Goal: Transaction & Acquisition: Purchase product/service

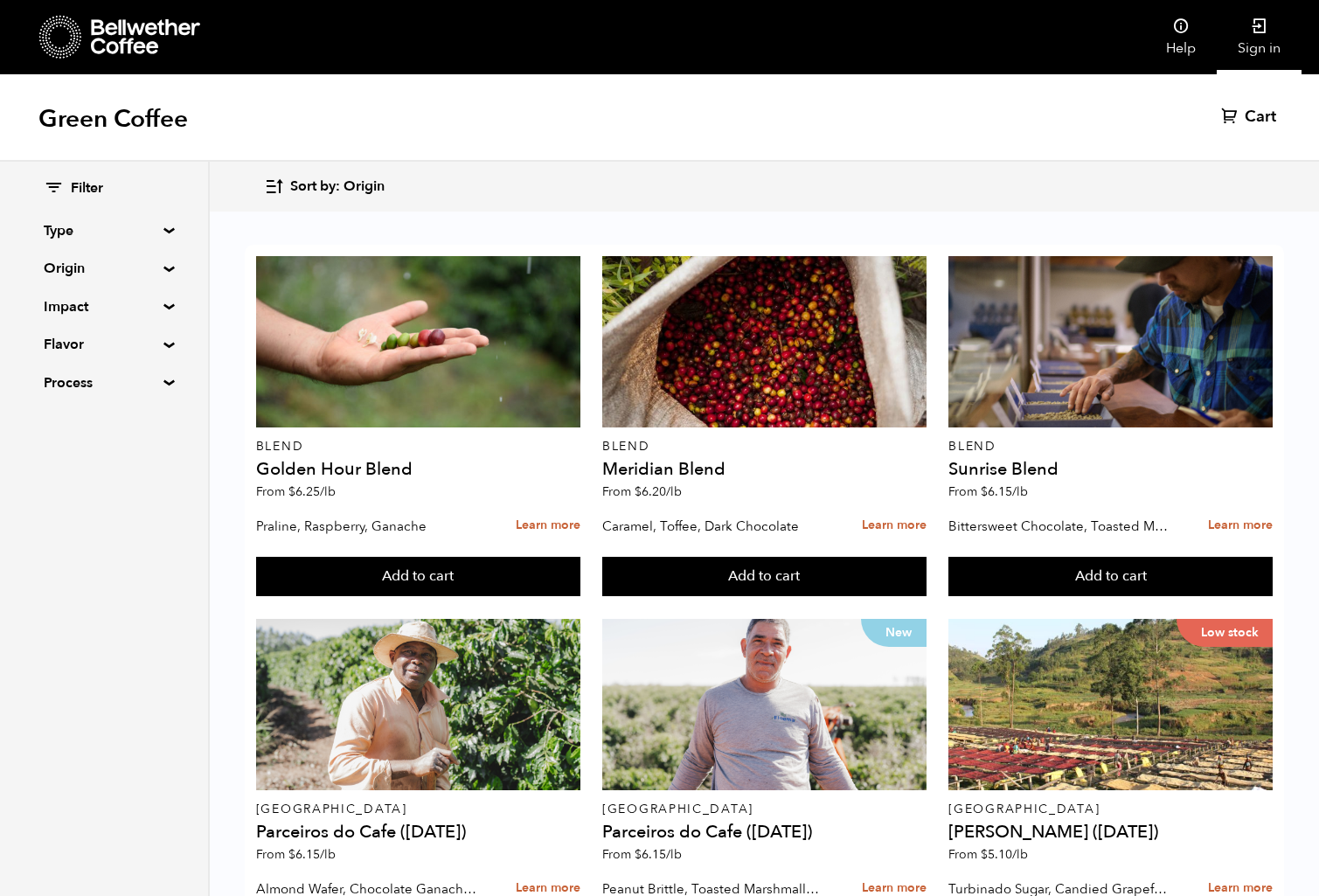
click at [1269, 26] on link "Sign in" at bounding box center [1260, 37] width 85 height 75
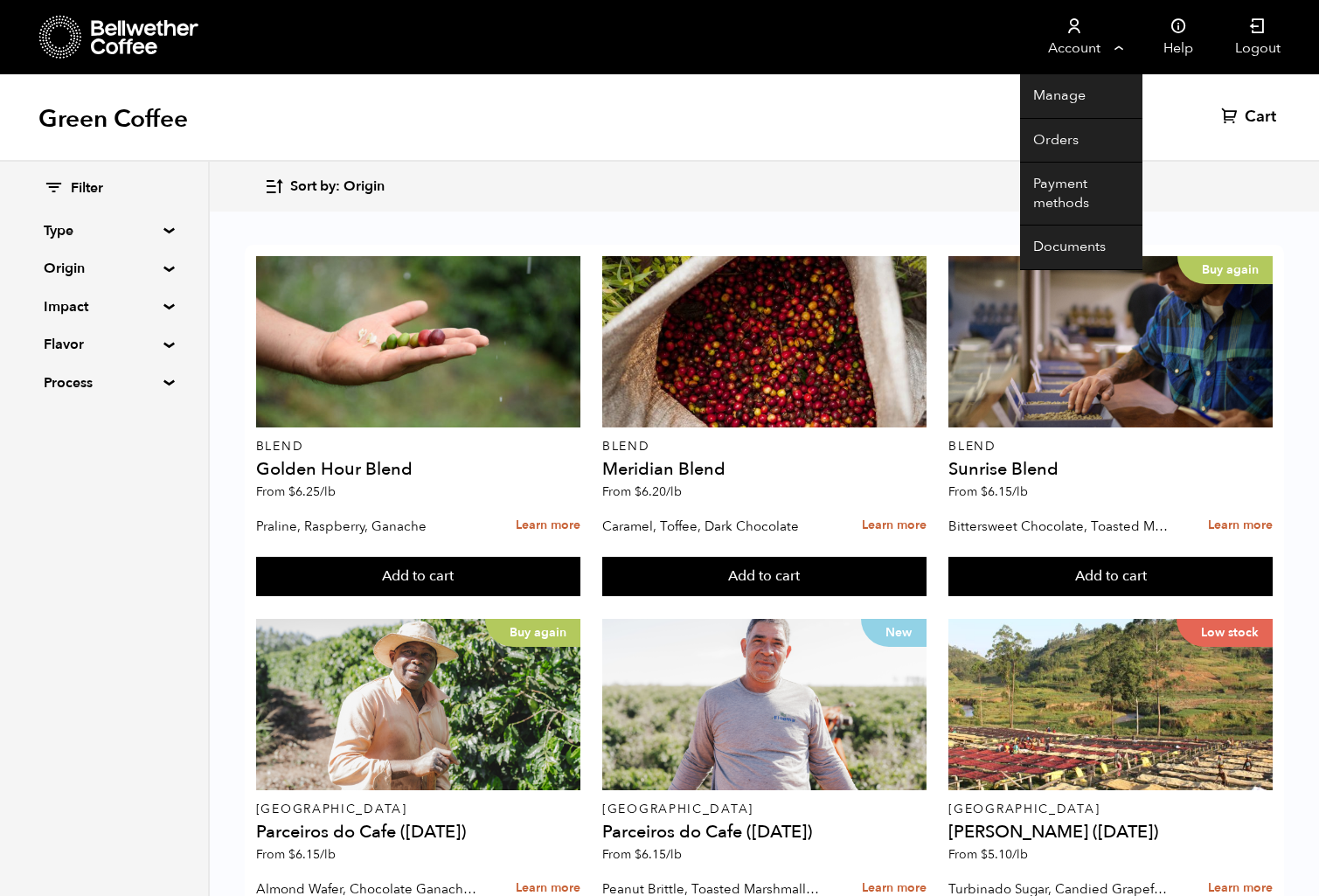
click at [1108, 48] on link "Account" at bounding box center [1074, 37] width 108 height 75
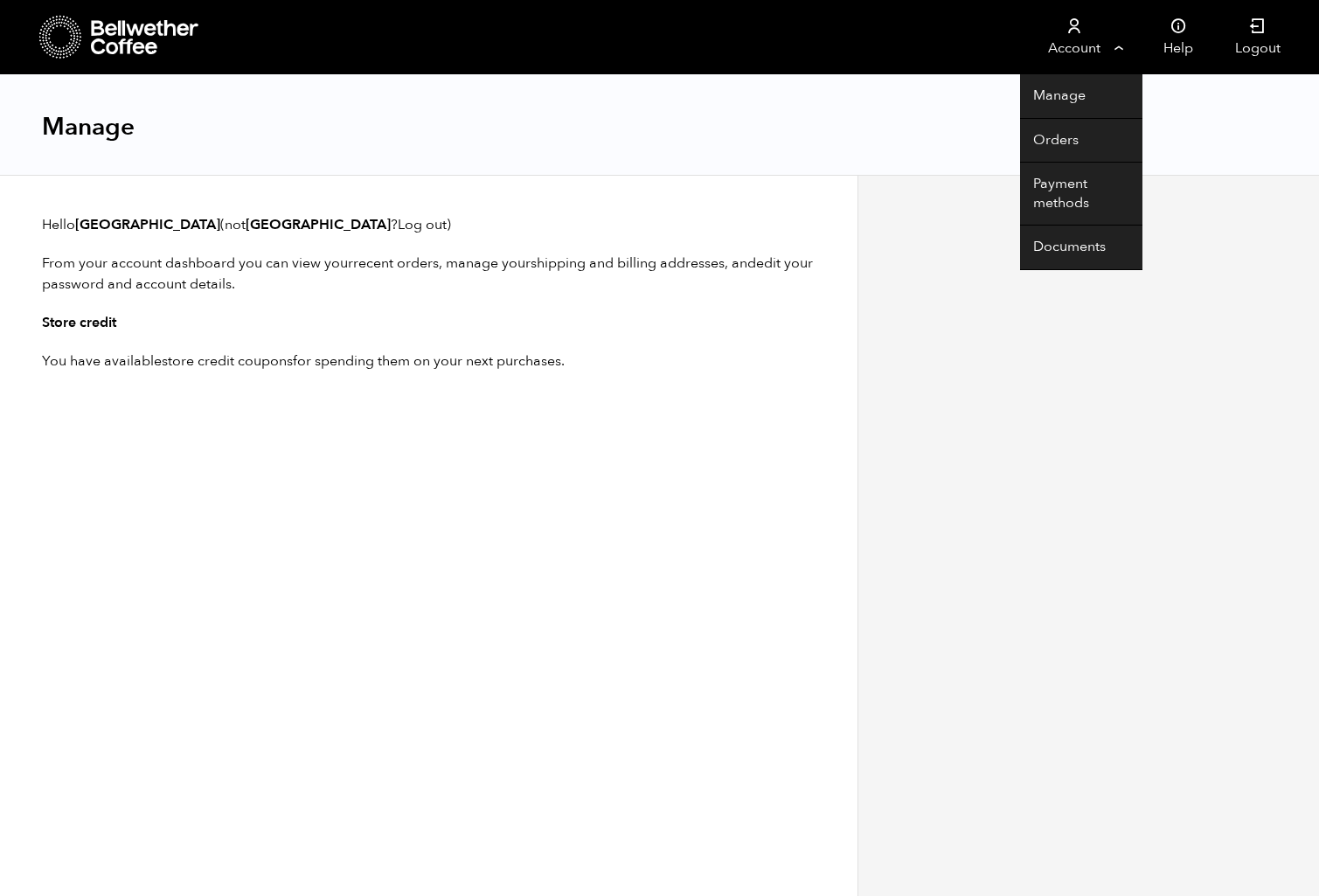
click at [1076, 40] on link "Account" at bounding box center [1074, 37] width 108 height 75
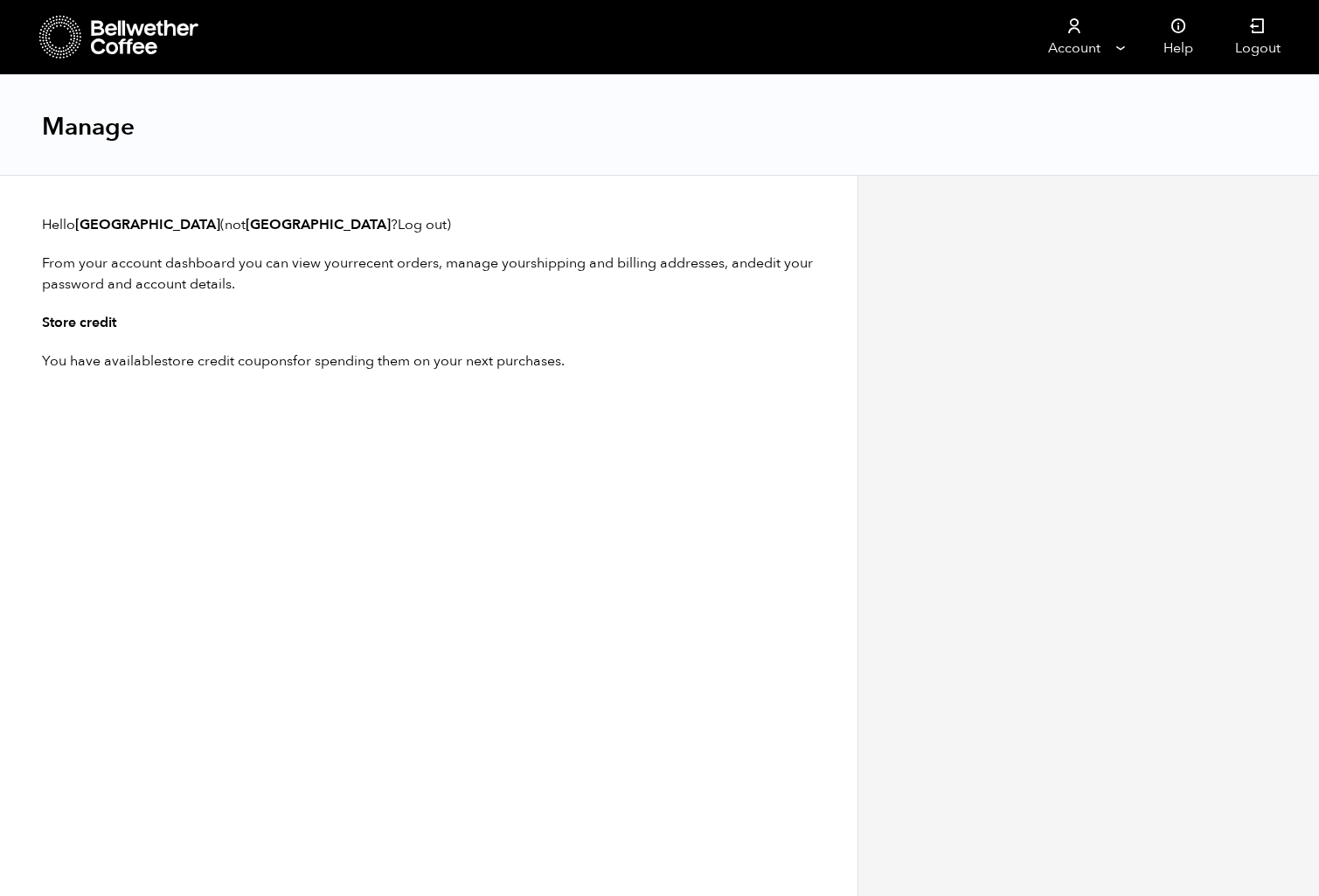
click at [1070, 143] on div "Manage" at bounding box center [659, 126] width 1319 height 100
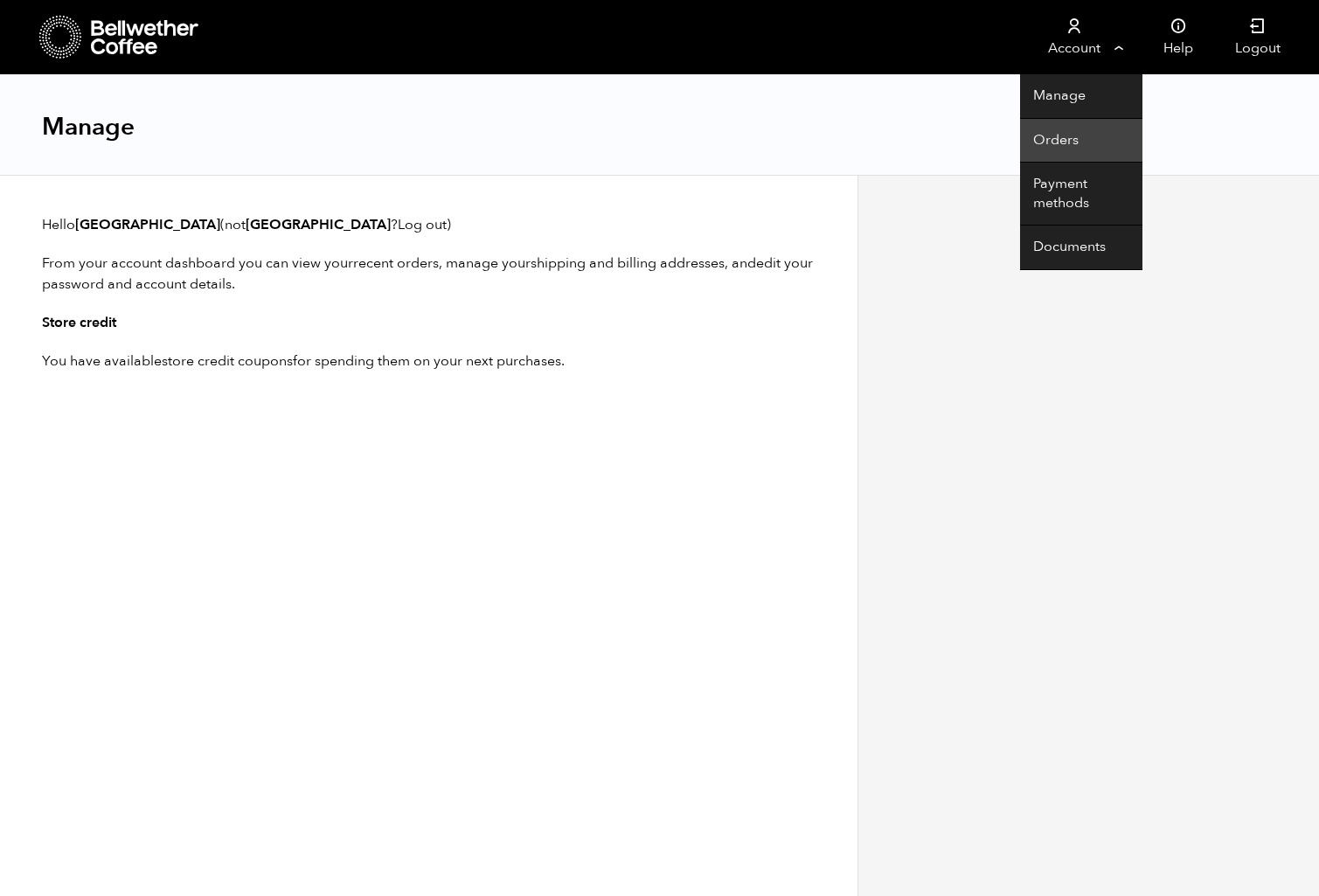
click at [1060, 143] on link "Orders" at bounding box center [1082, 141] width 123 height 44
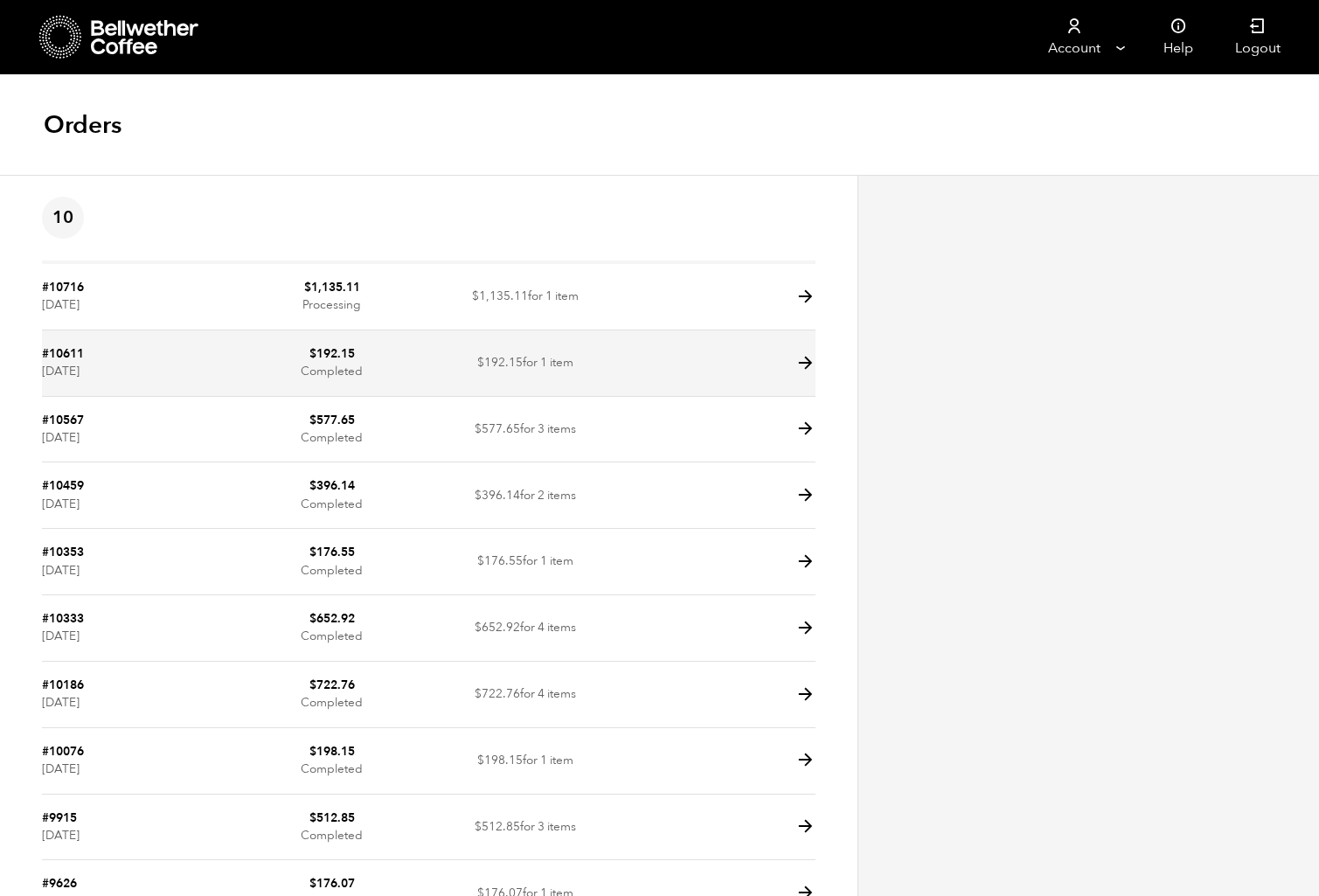
click at [350, 360] on bdi "$ 192.15" at bounding box center [332, 354] width 45 height 17
click at [807, 360] on icon at bounding box center [805, 363] width 20 height 20
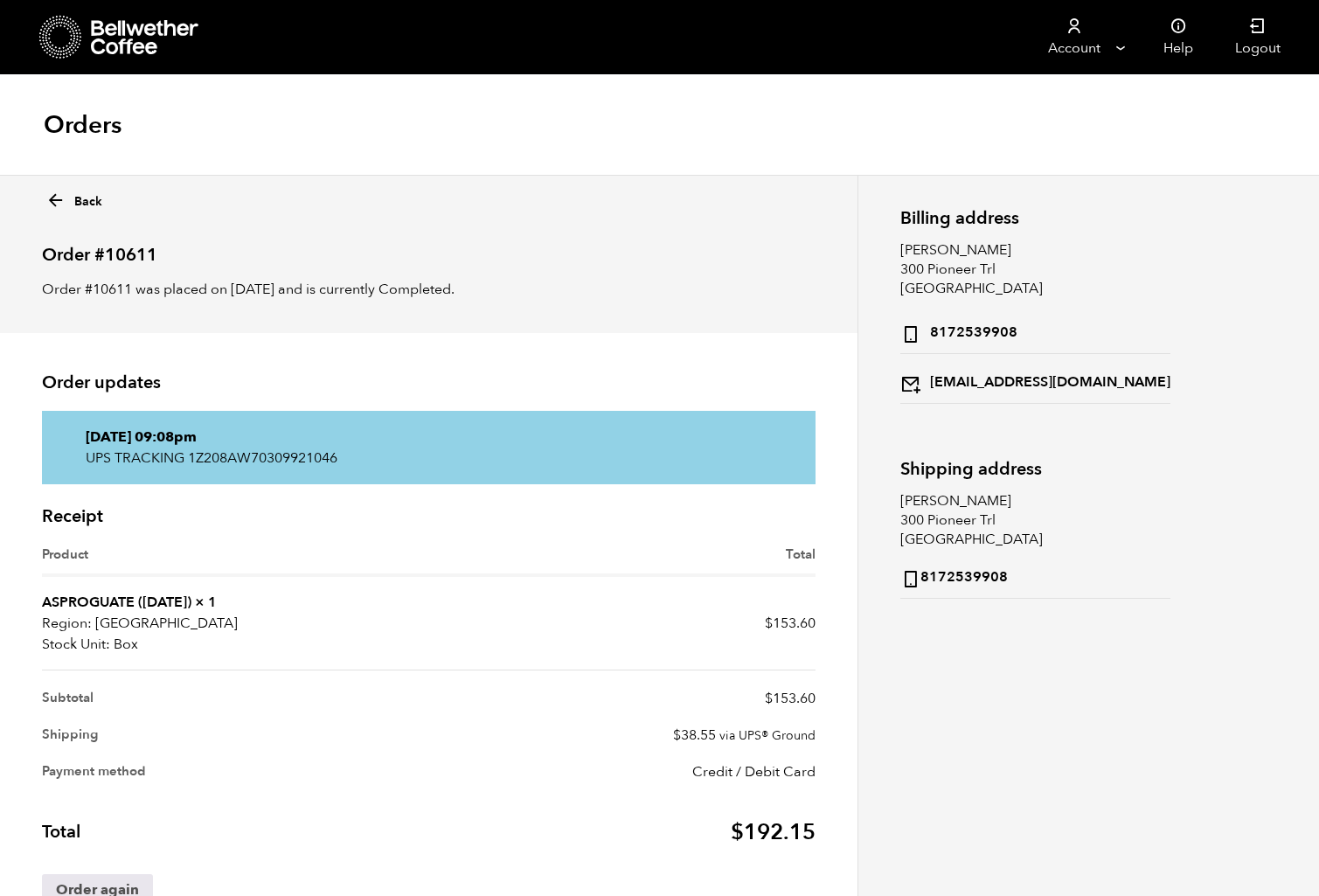
click at [107, 25] on icon at bounding box center [145, 37] width 110 height 35
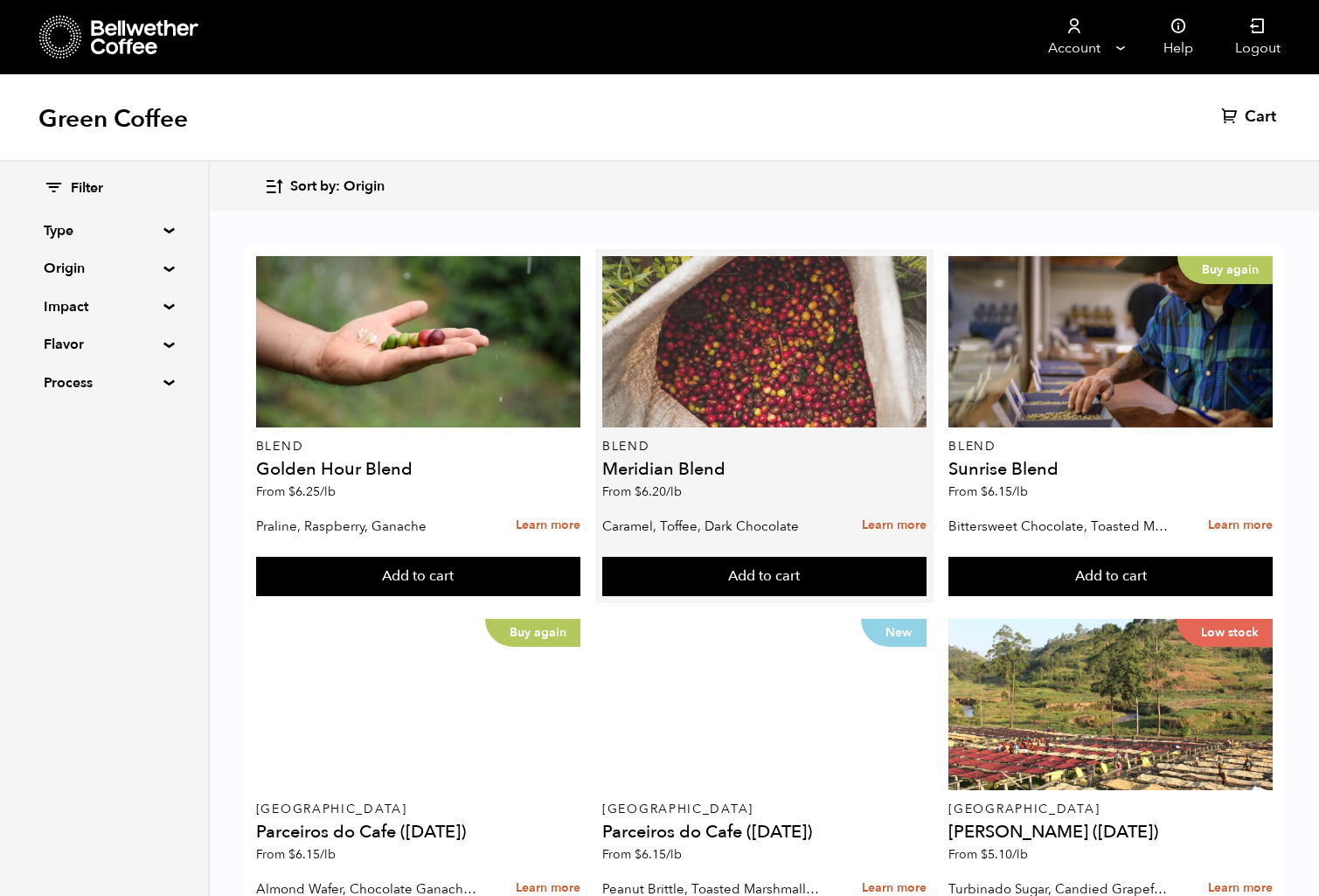
scroll to position [1494, 0]
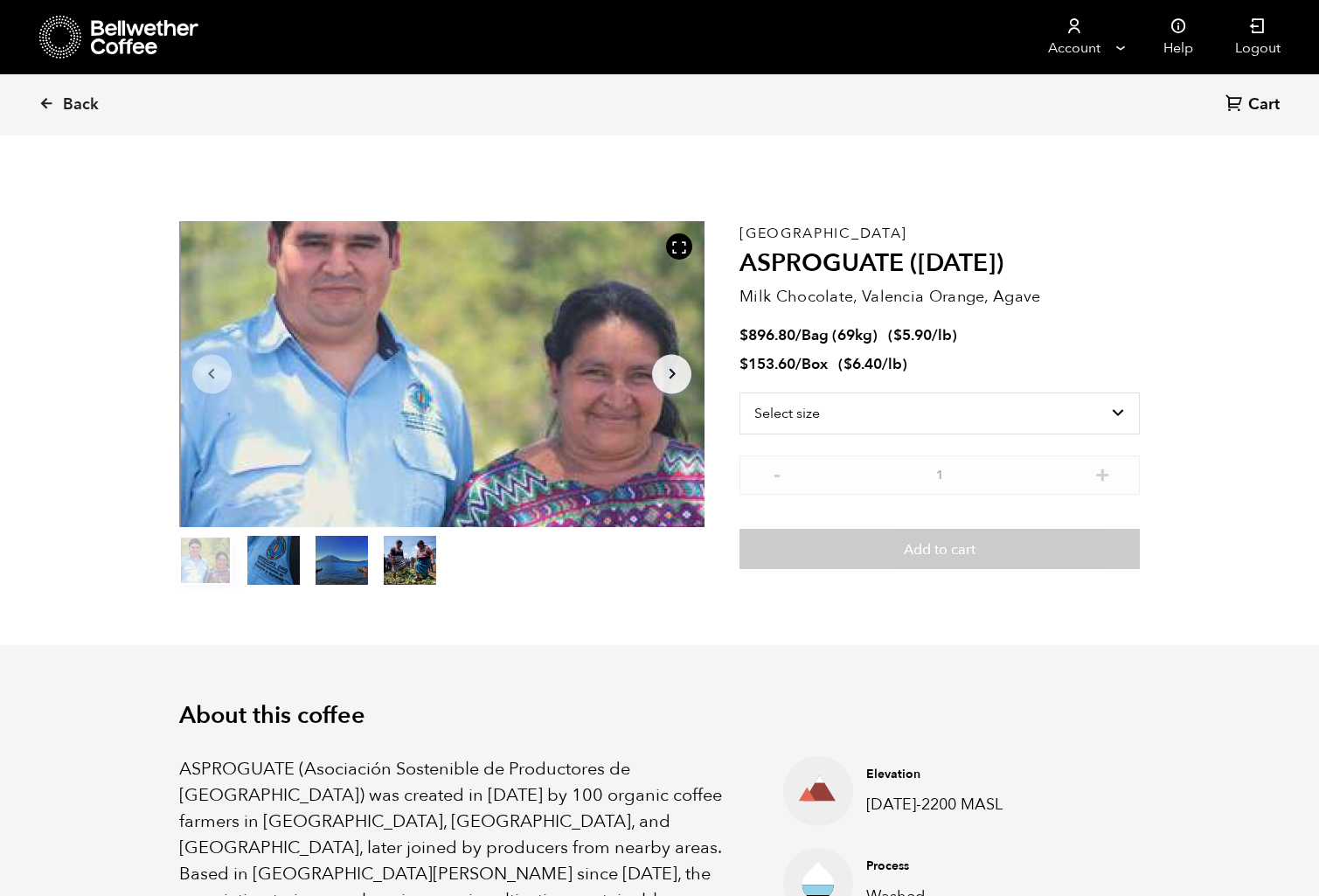
scroll to position [761, 931]
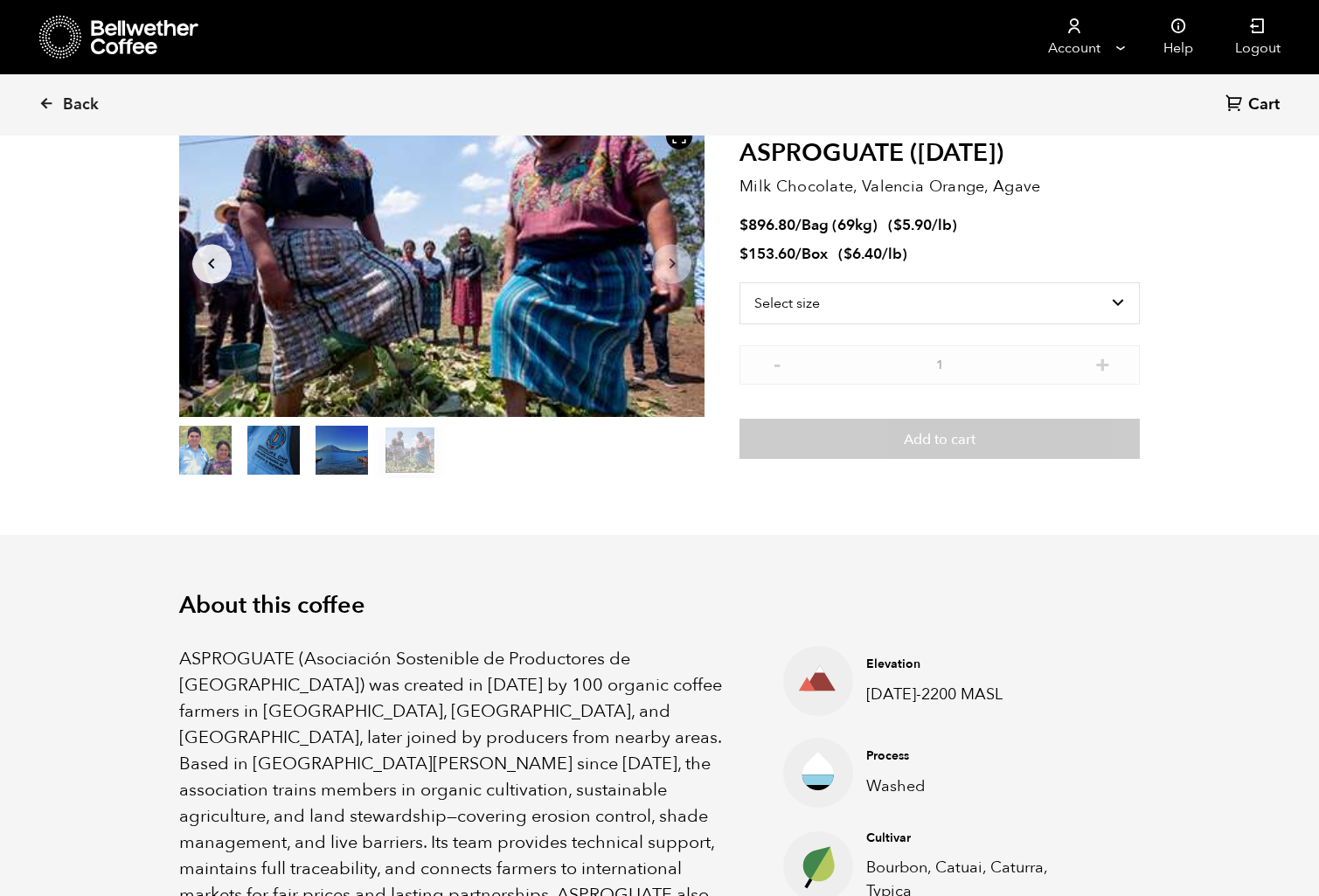
click at [480, 729] on p "ASPROGUATE (Asociación Sostenible de Productores de [GEOGRAPHIC_DATA]) was crea…" at bounding box center [460, 803] width 561 height 314
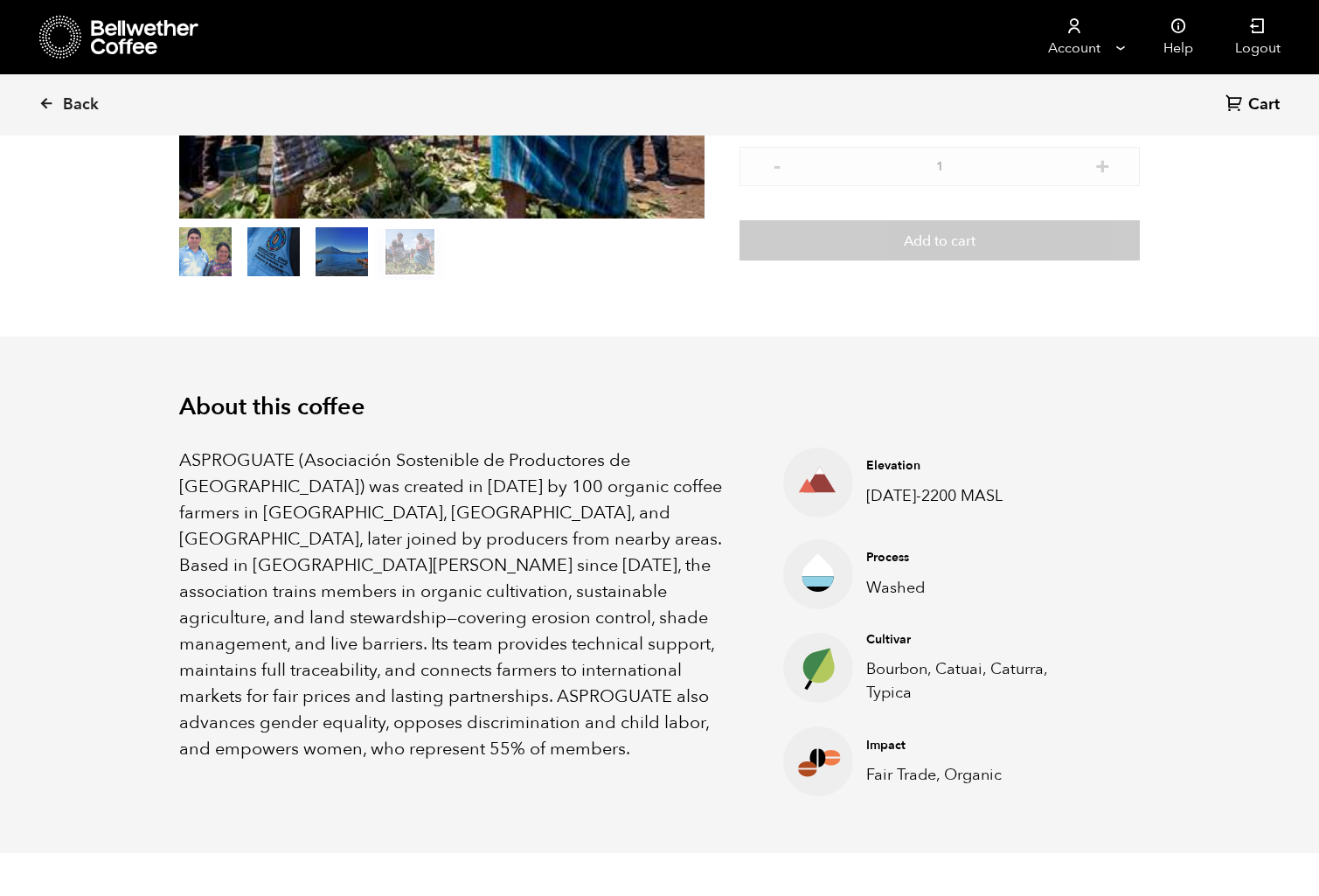
scroll to position [314, 0]
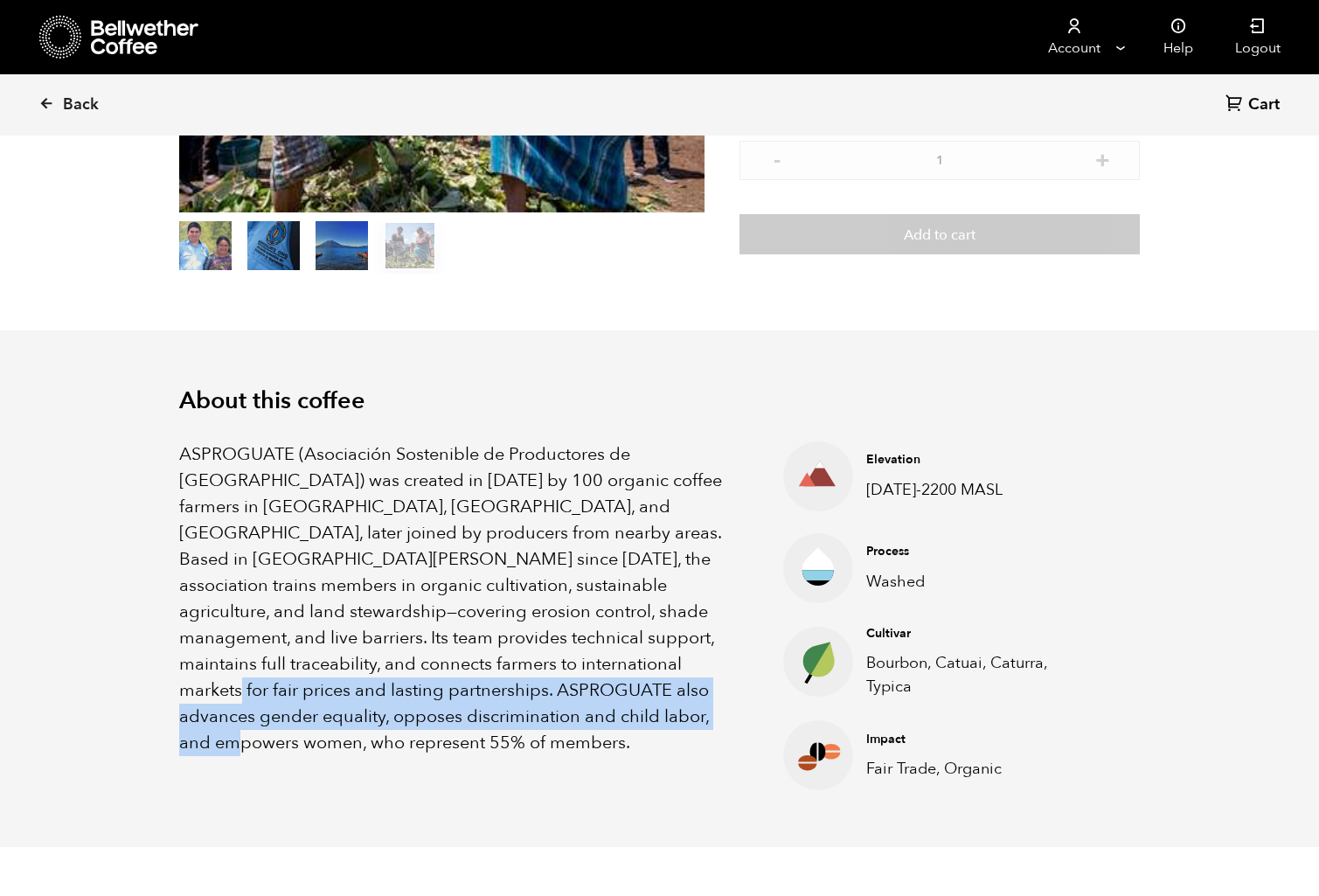
drag, startPoint x: 557, startPoint y: 660, endPoint x: 679, endPoint y: 714, distance: 133.4
click at [679, 714] on p "ASPROGUATE (Asociación Sostenible de Productores de [GEOGRAPHIC_DATA]) was crea…" at bounding box center [460, 599] width 561 height 314
copy p "ASPROGUATE also advances gender equality, opposes discrimination and child labo…"
